Goal: Task Accomplishment & Management: Use online tool/utility

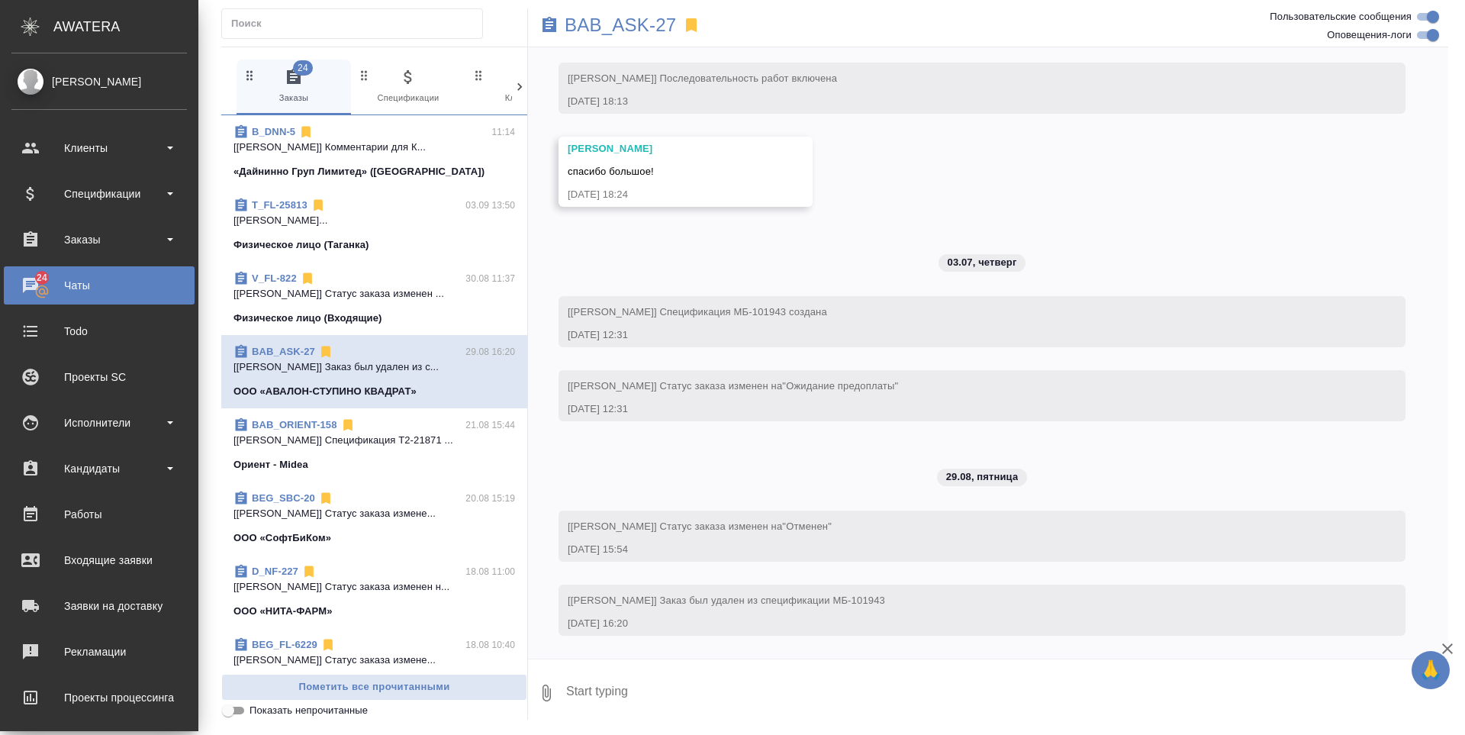
click at [22, 289] on div "Чаты" at bounding box center [99, 285] width 176 height 23
click at [27, 283] on div "Чаты" at bounding box center [99, 285] width 176 height 23
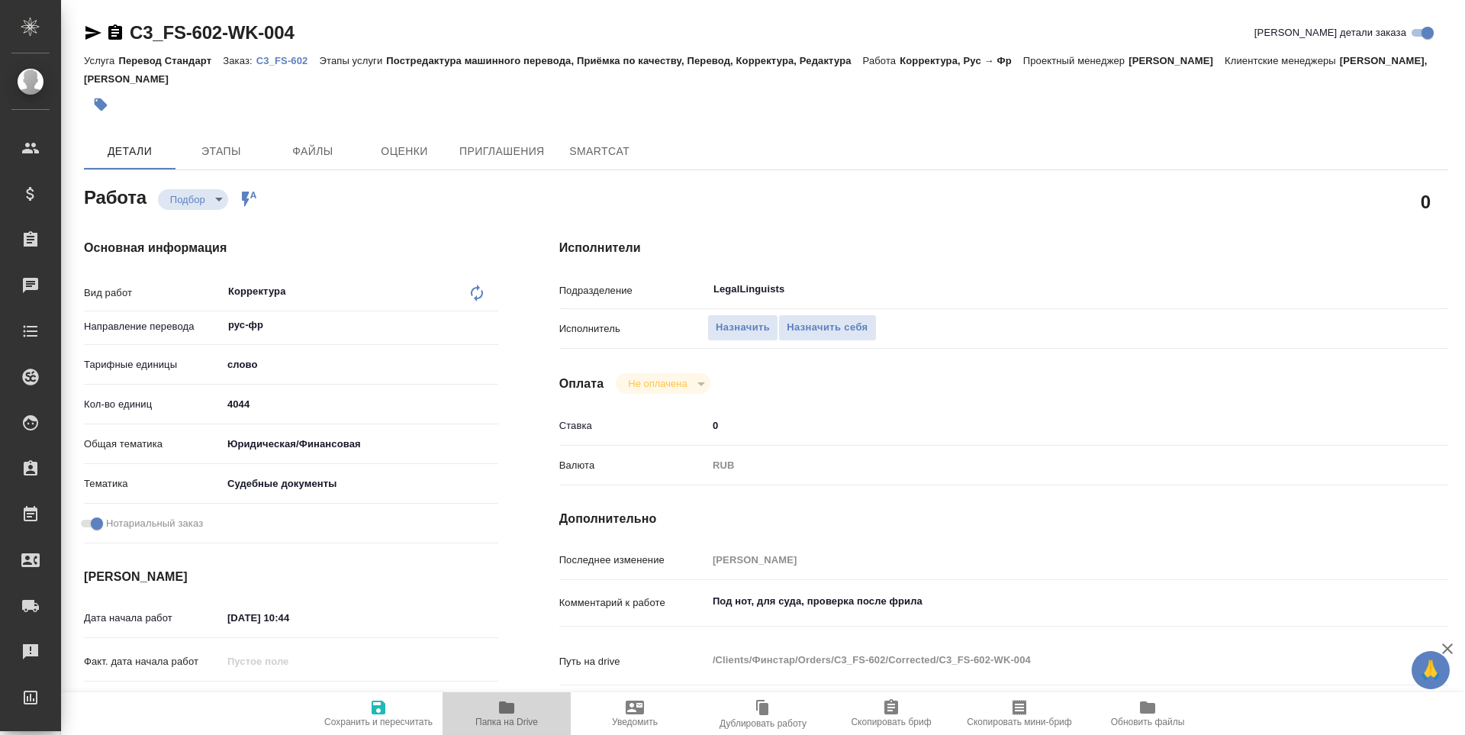
click at [489, 717] on span "Папка на Drive" at bounding box center [506, 722] width 63 height 11
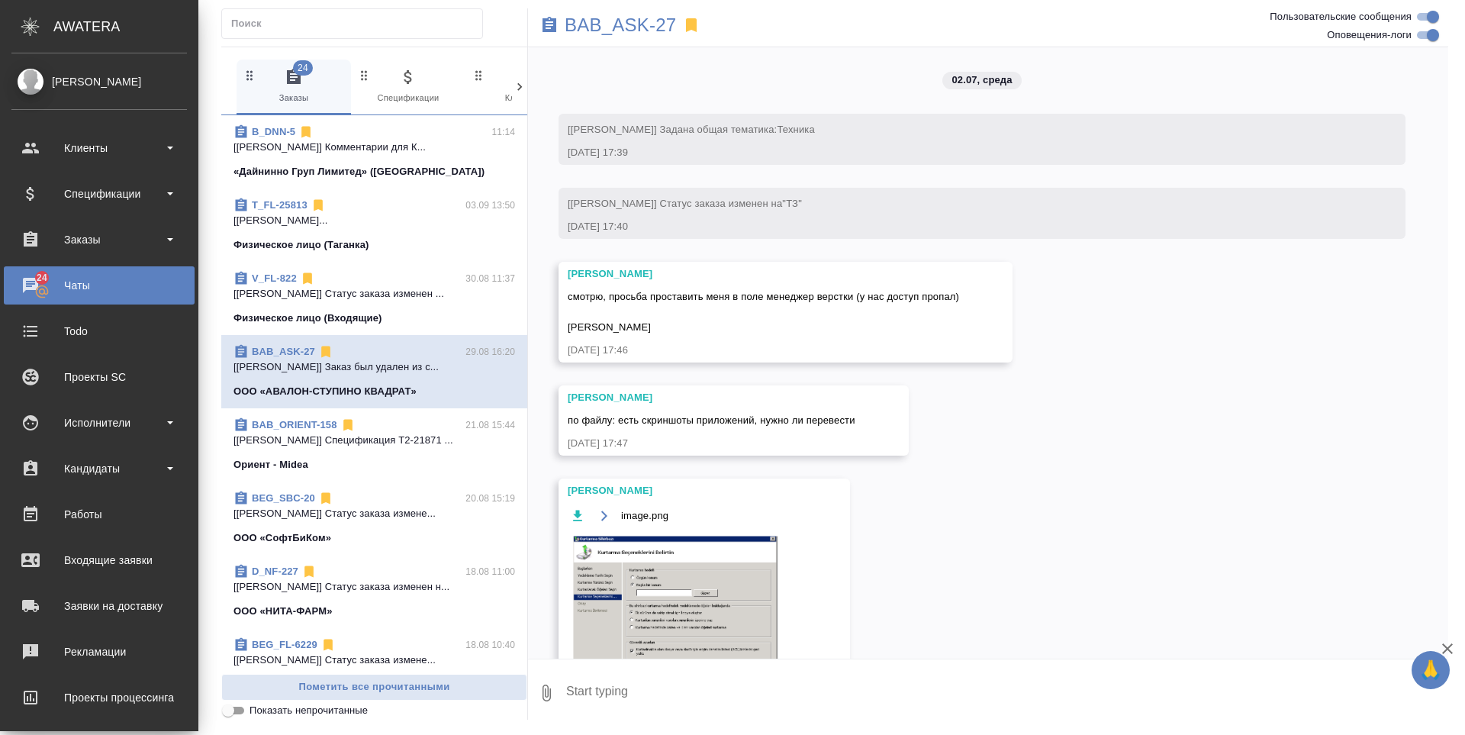
scroll to position [2584, 0]
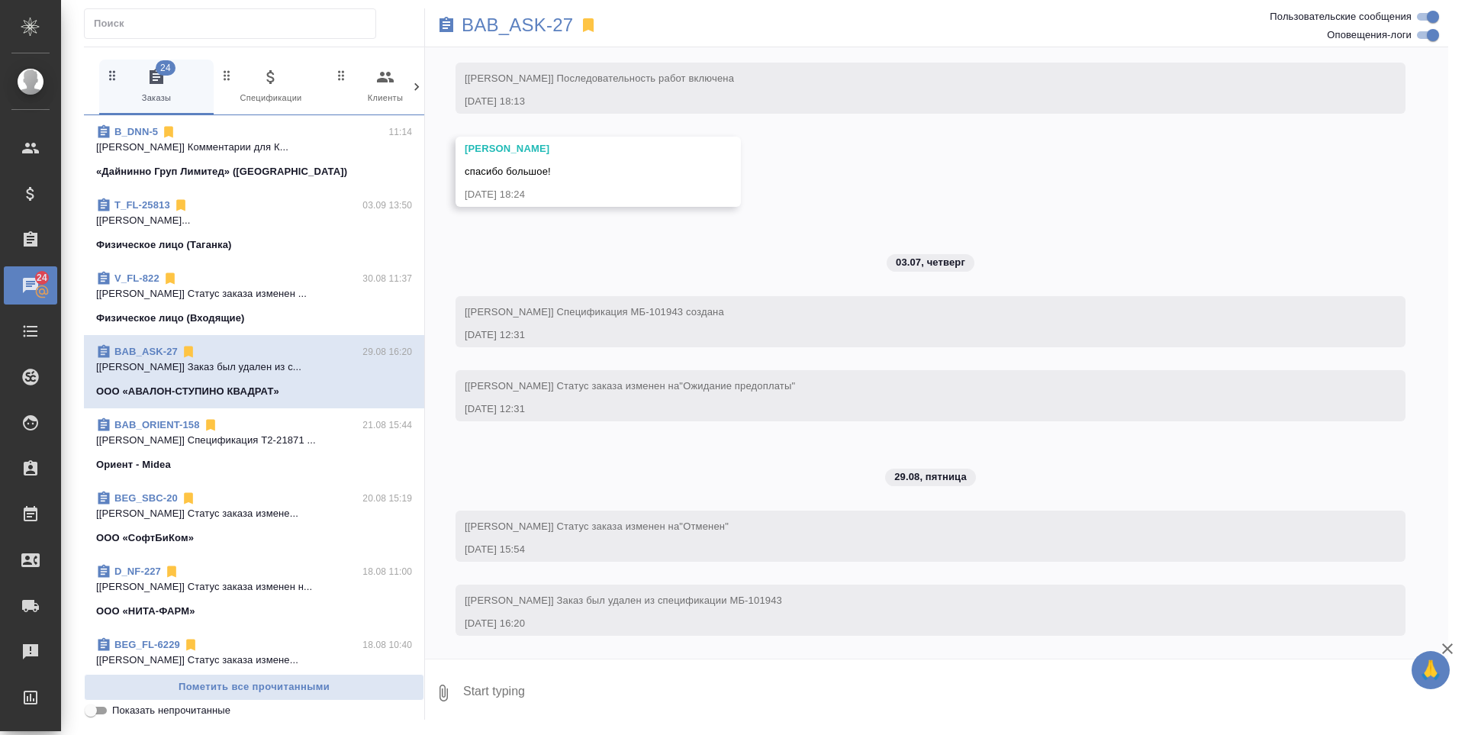
scroll to position [2569, 0]
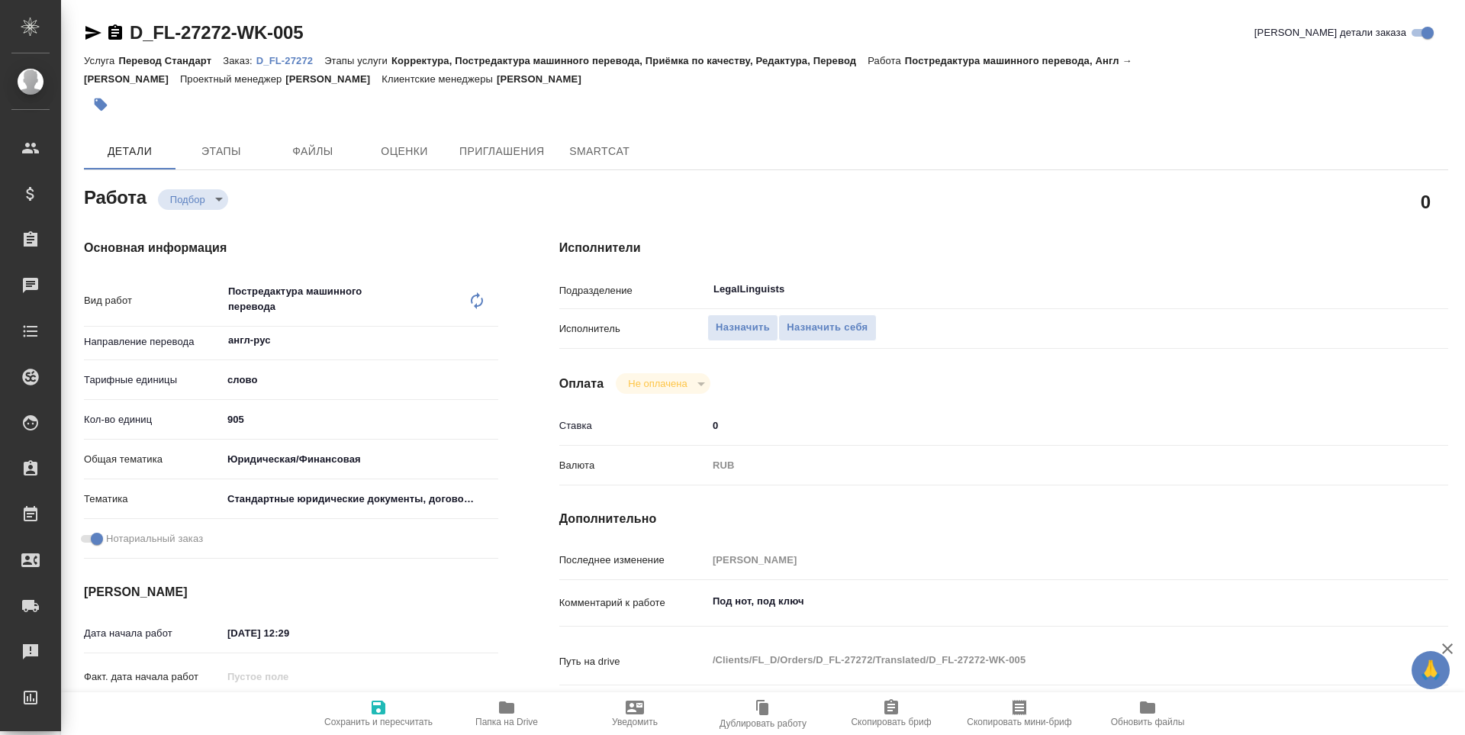
type textarea "x"
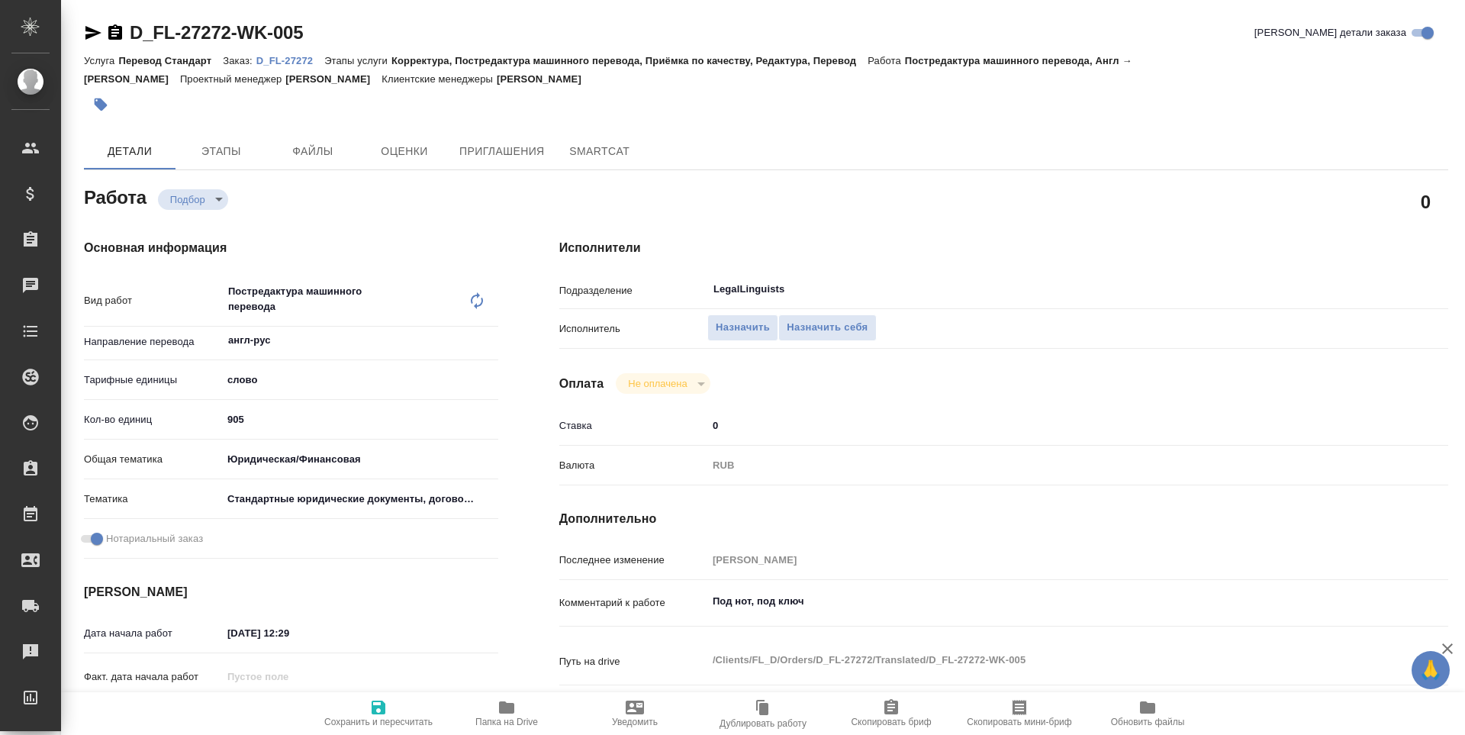
type textarea "x"
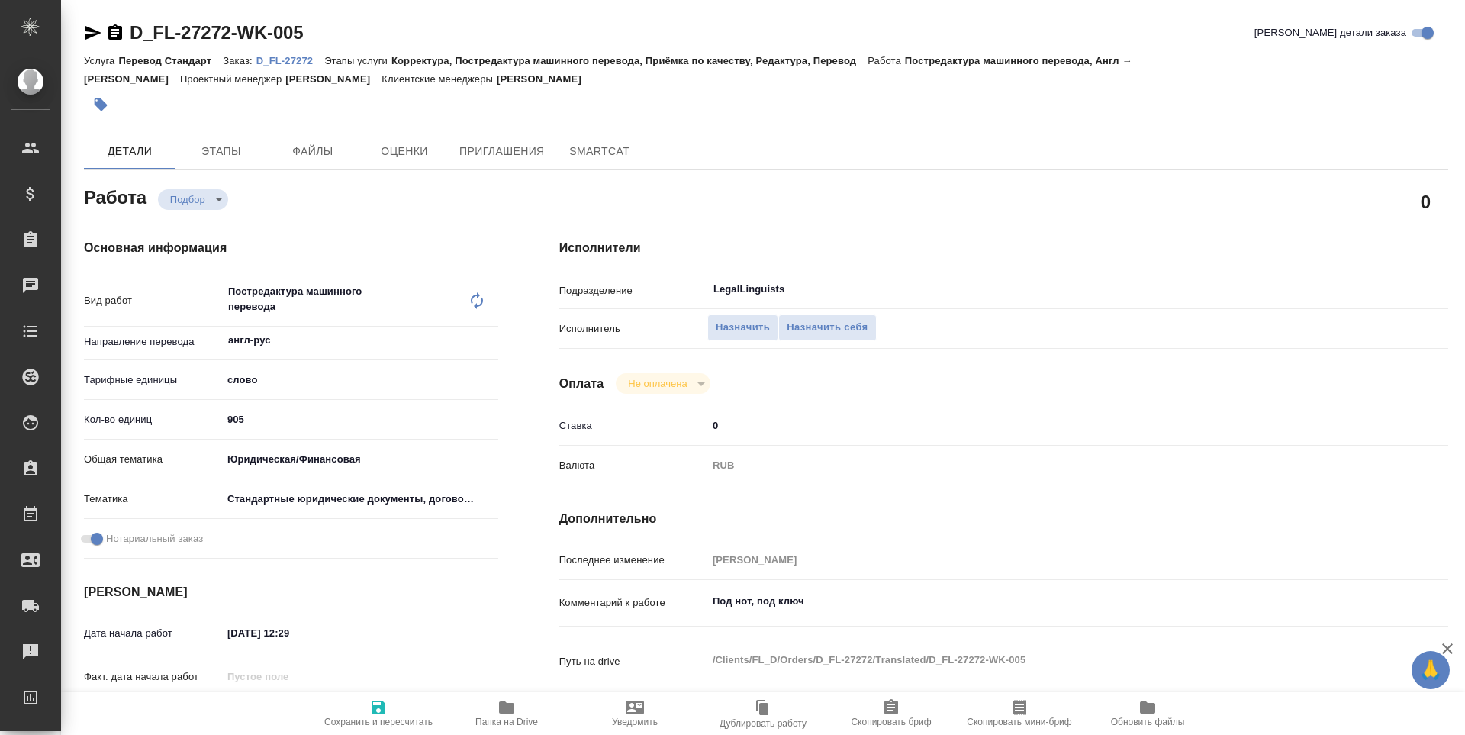
type textarea "x"
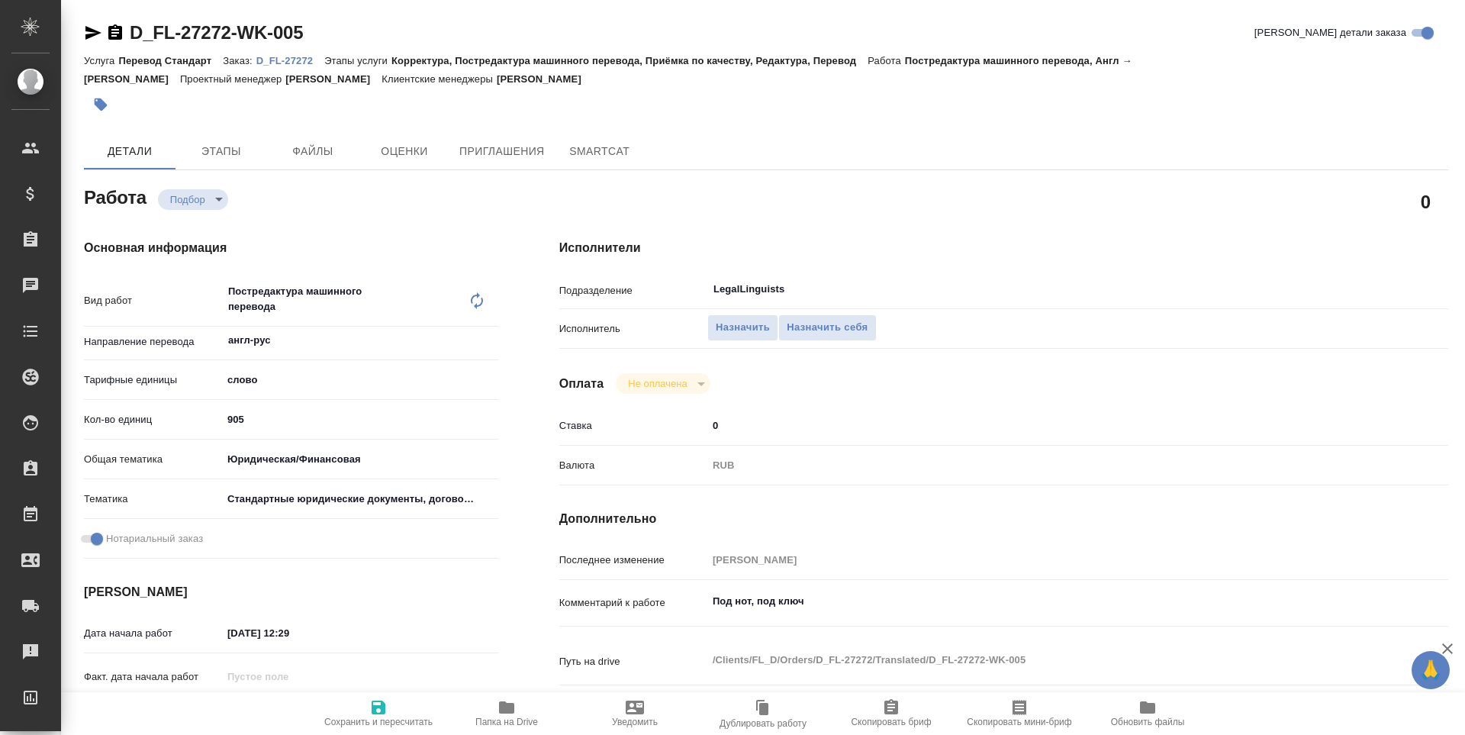
click at [498, 695] on button "Папка на Drive" at bounding box center [507, 713] width 128 height 43
type textarea "x"
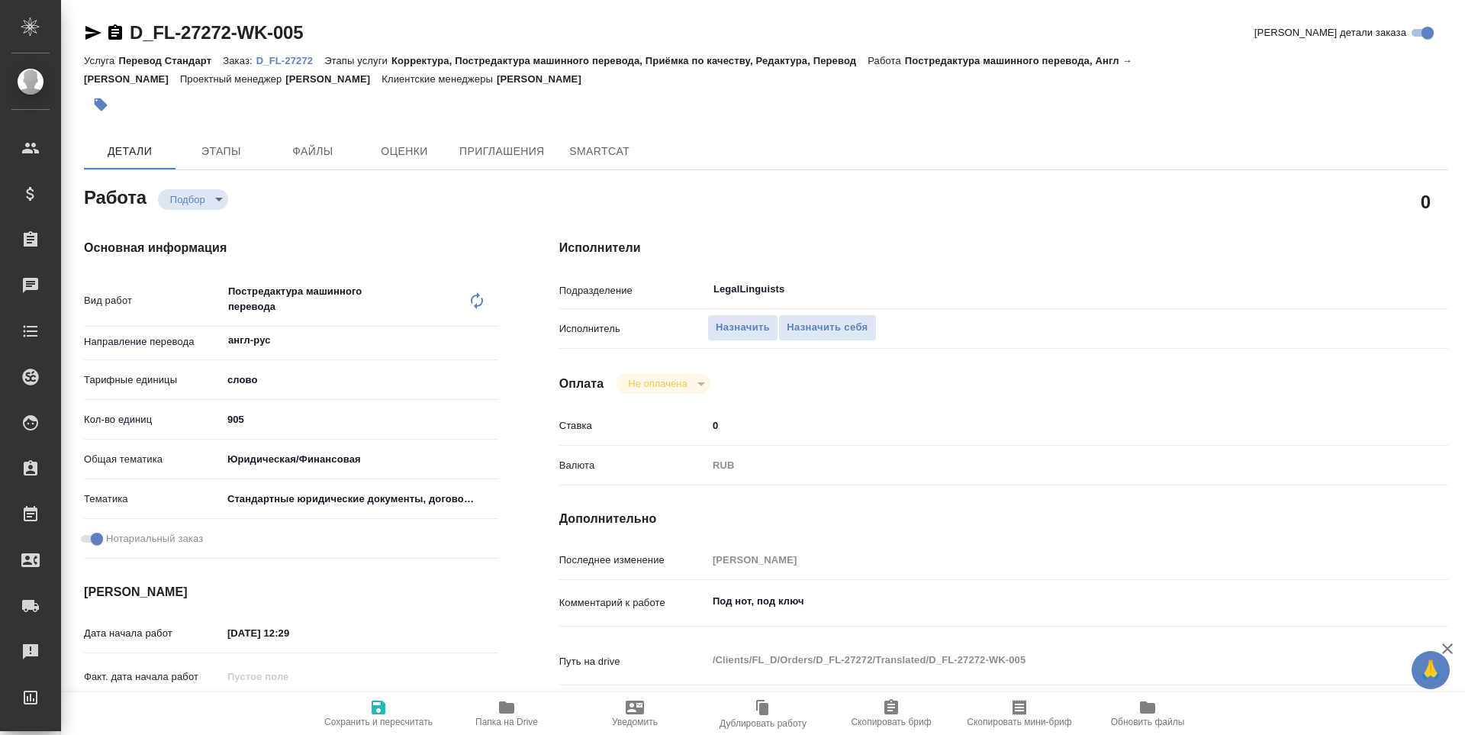
type textarea "x"
click at [815, 319] on span "Назначить себя" at bounding box center [827, 328] width 81 height 18
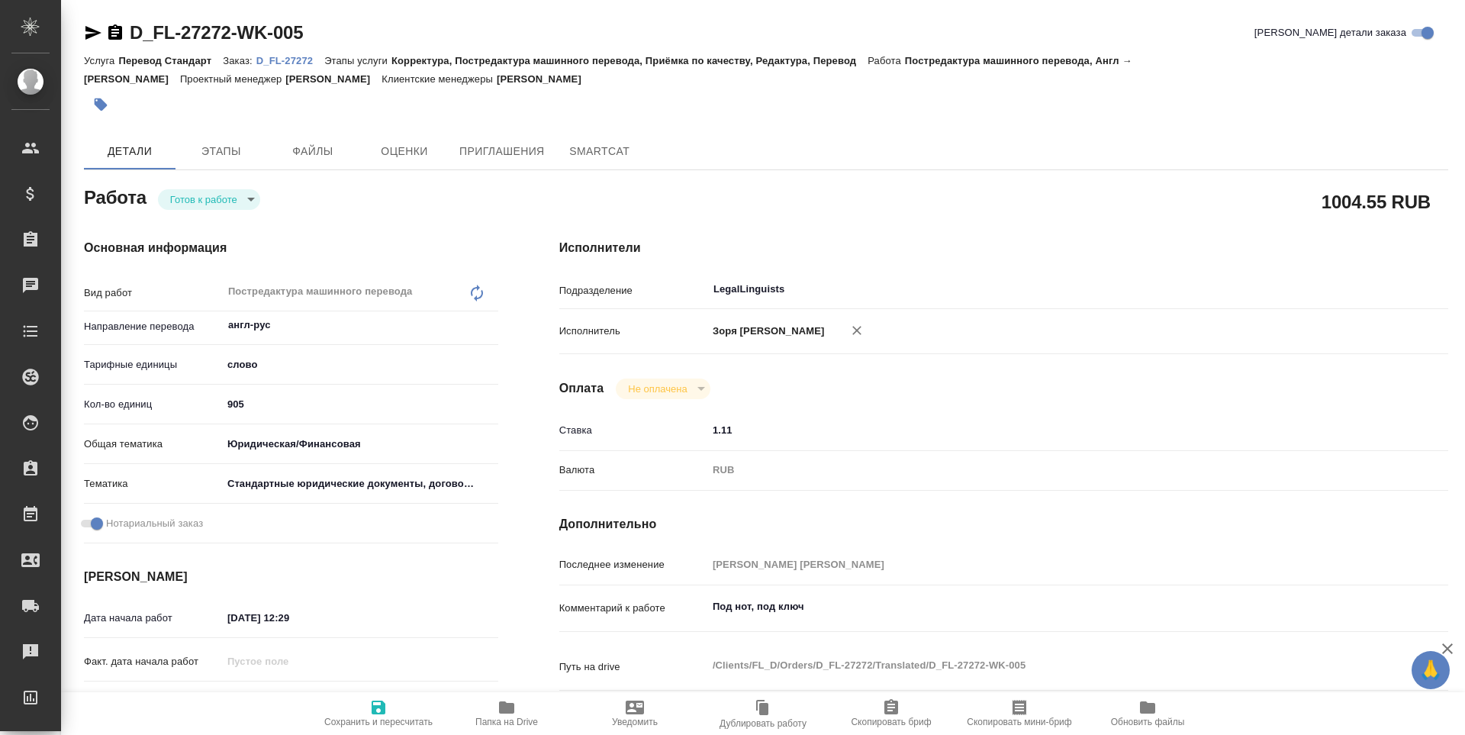
type textarea "x"
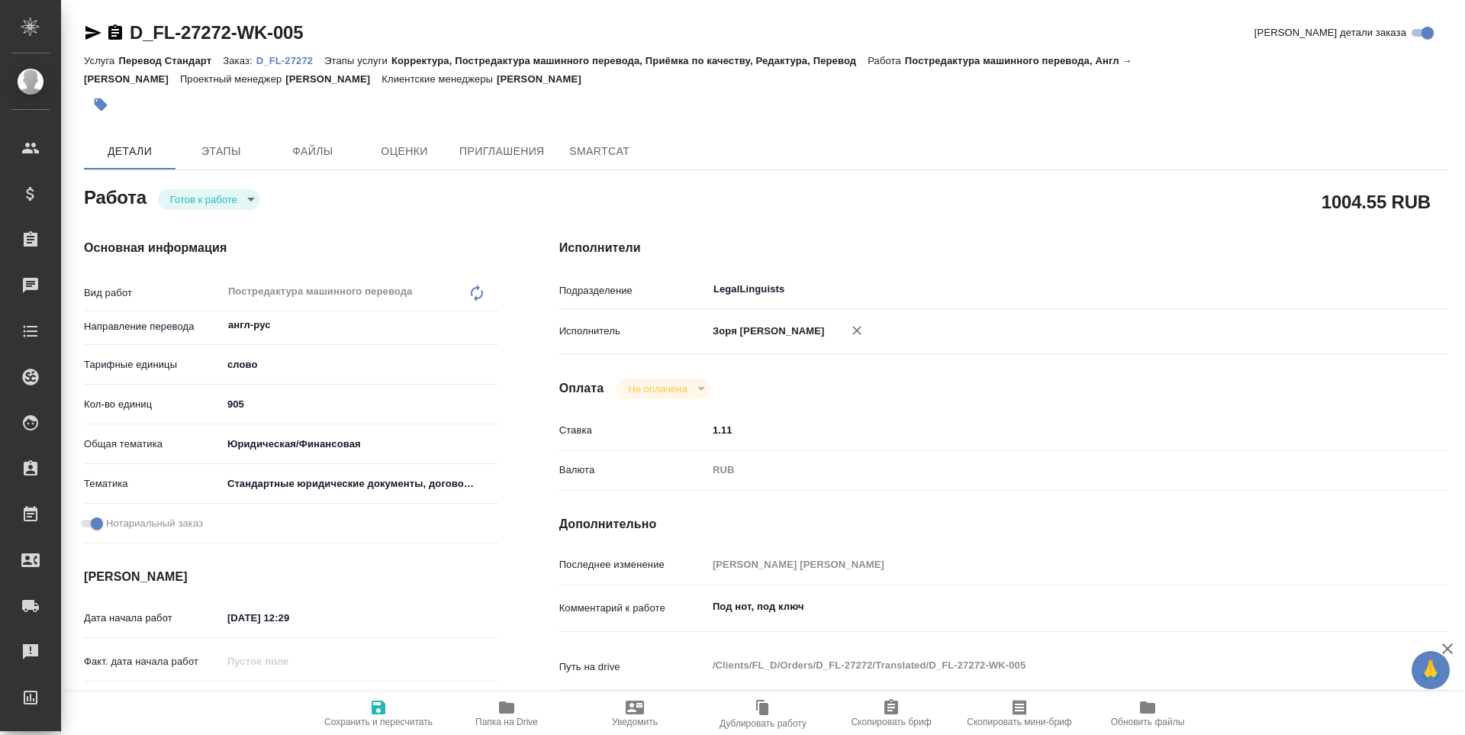
type textarea "x"
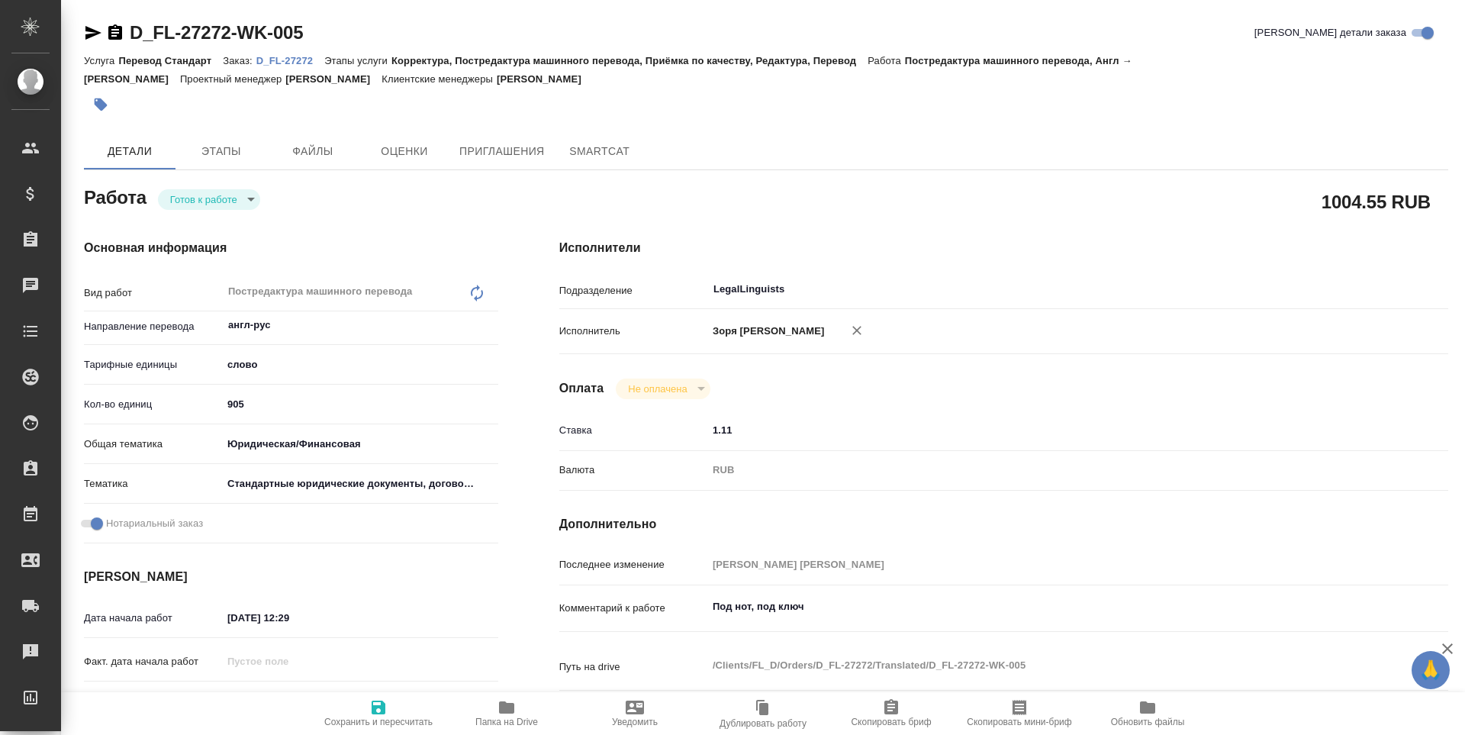
scroll to position [567, 0]
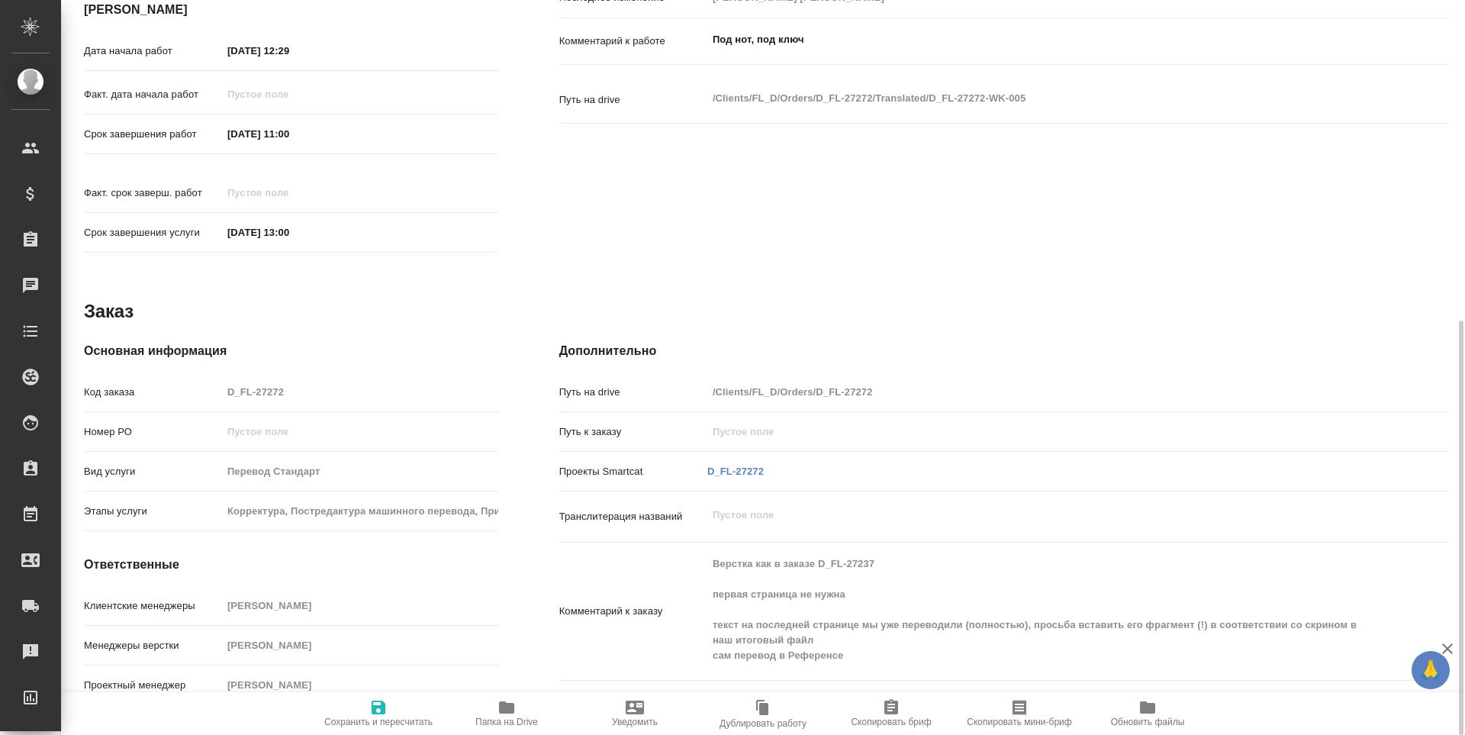
type textarea "x"
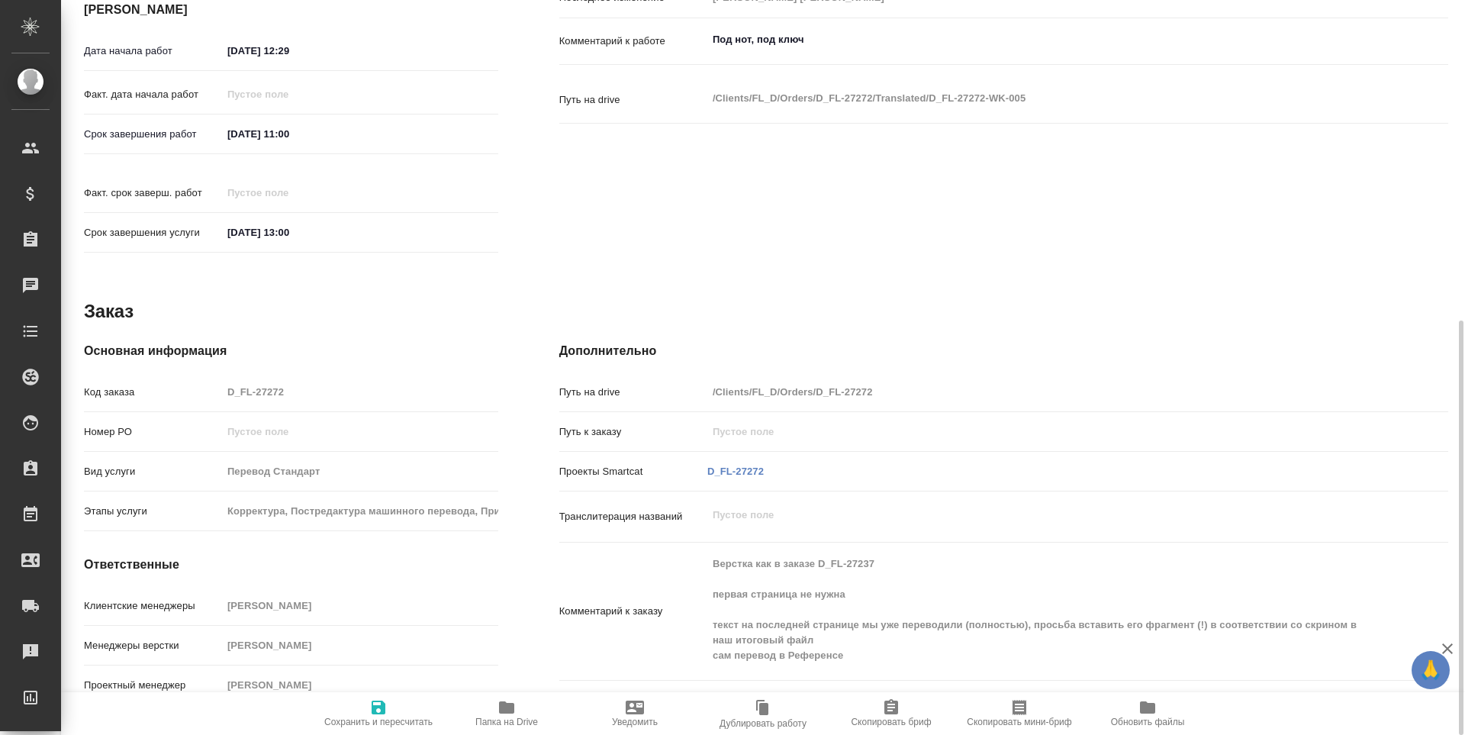
type textarea "x"
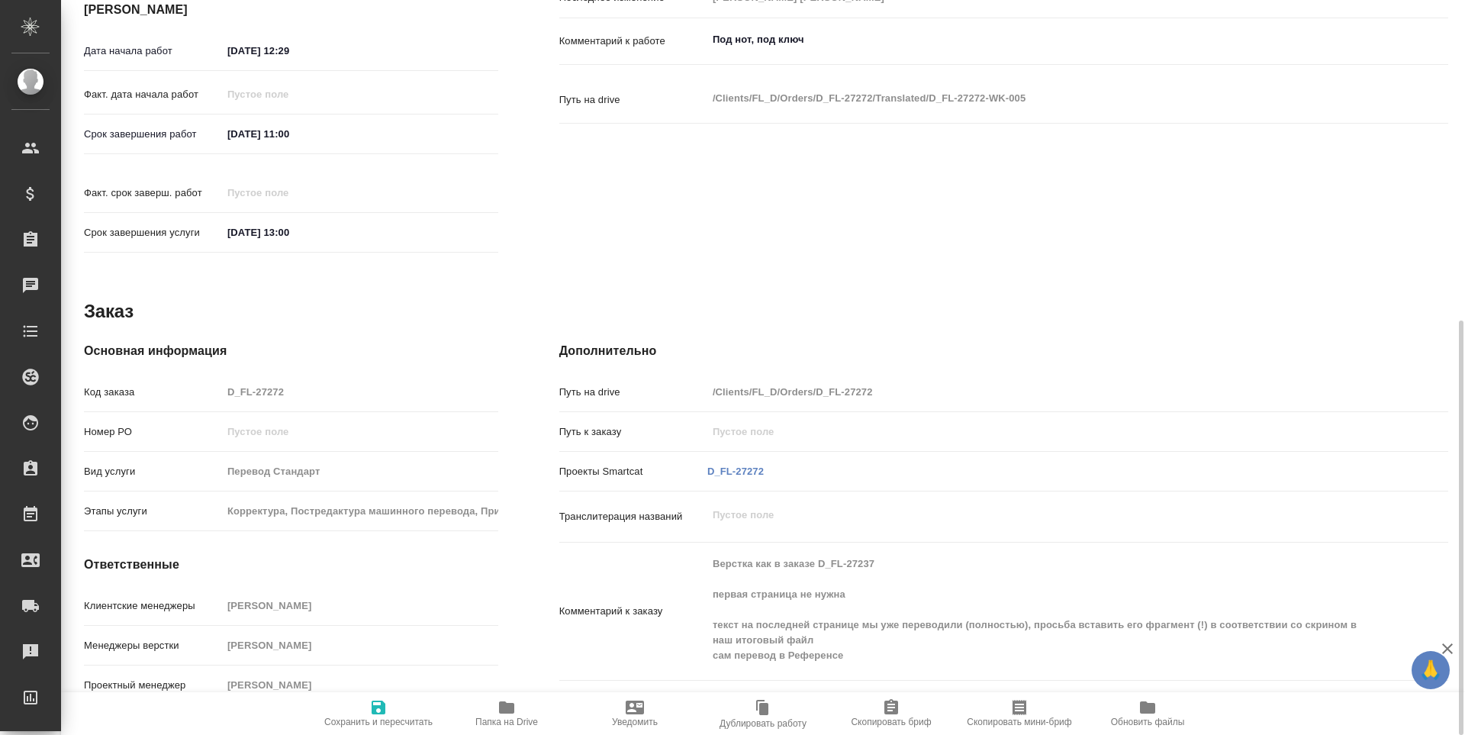
type textarea "x"
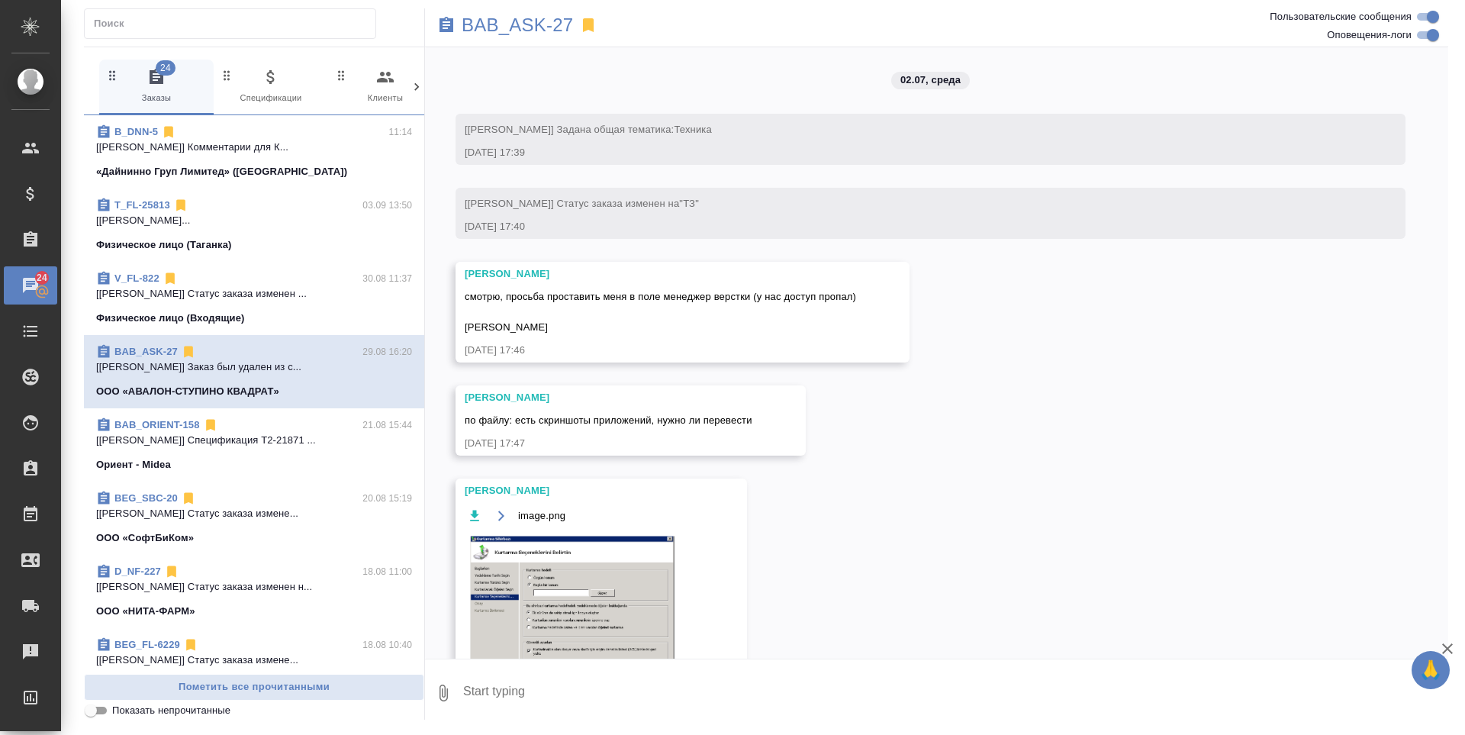
scroll to position [2569, 0]
